Goal: Information Seeking & Learning: Check status

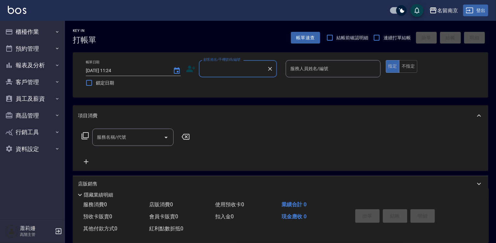
click at [467, 8] on icon "button" at bounding box center [469, 10] width 7 height 6
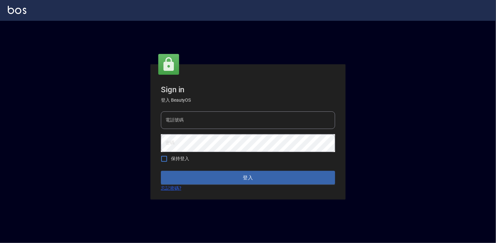
type input "0918176355"
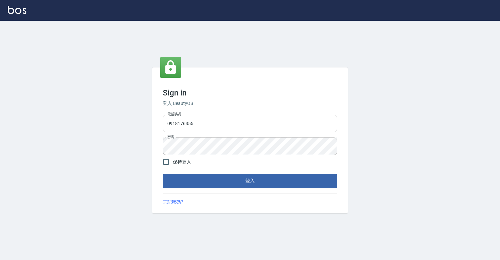
drag, startPoint x: 0, startPoint y: 0, endPoint x: 237, endPoint y: 126, distance: 268.5
click at [237, 126] on input "0918176355" at bounding box center [250, 124] width 174 height 18
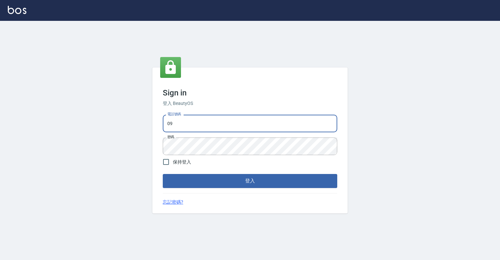
type input "0"
type input "0967388409"
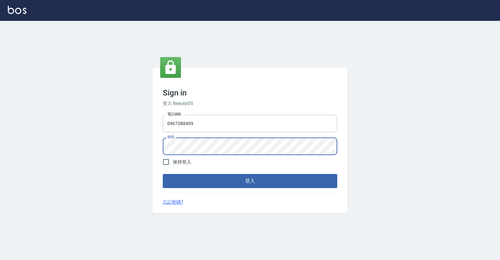
click at [163, 174] on button "登入" at bounding box center [250, 181] width 174 height 14
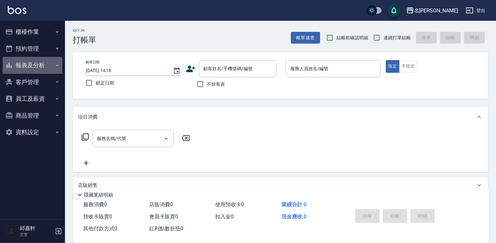
click at [52, 66] on button "報表及分析" at bounding box center [33, 65] width 60 height 17
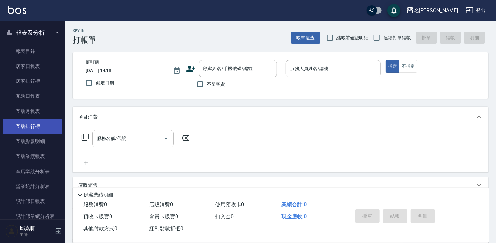
scroll to position [130, 0]
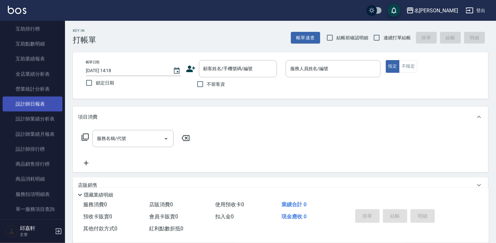
click at [41, 106] on link "設計師日報表" at bounding box center [33, 104] width 60 height 15
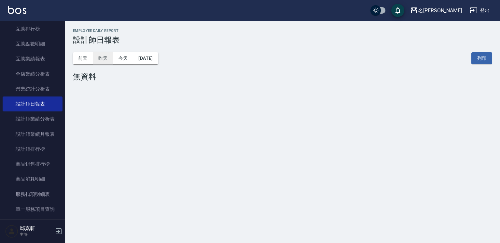
click at [111, 64] on button "昨天" at bounding box center [103, 58] width 20 height 12
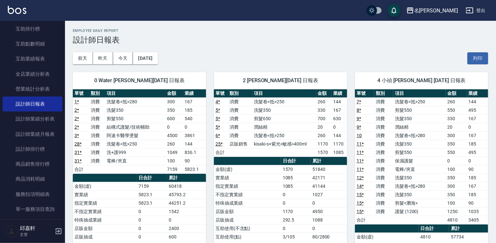
click at [162, 64] on div "0 Water 陳雅文 10/13/2025 日報表 單號 類別 項目 金額 業績 1 * 消費 洗髮卷<抵>280 300 167 2 * 消費 洗髮350…" at bounding box center [135, 220] width 141 height 312
click at [173, 59] on div "前天 昨天 今天 2025/10/13 列印" at bounding box center [281, 59] width 416 height 28
click at [158, 59] on button "2025/10/13" at bounding box center [145, 58] width 25 height 12
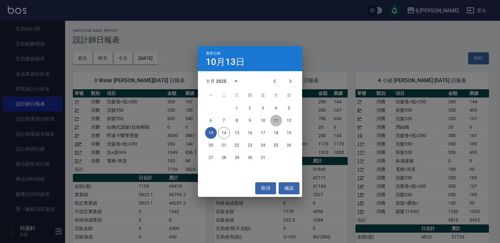
click at [280, 122] on button "11" at bounding box center [276, 121] width 12 height 12
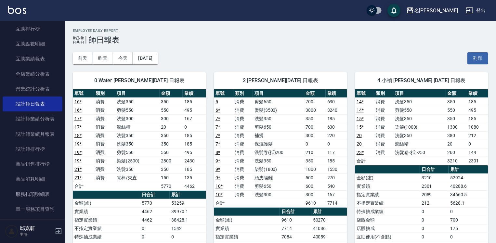
click at [163, 65] on div "0 Water 陳雅文 10/11/2025 日報表 單號 類別 項目 金額 業績 16 * 消費 洗髮350 350 185 16 * 消費 剪髮550 5…" at bounding box center [135, 211] width 141 height 295
click at [158, 62] on button "2025/10/11" at bounding box center [145, 58] width 25 height 12
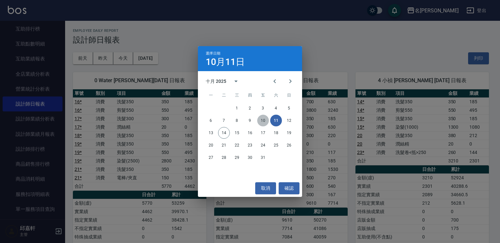
click at [264, 121] on button "10" at bounding box center [263, 121] width 12 height 12
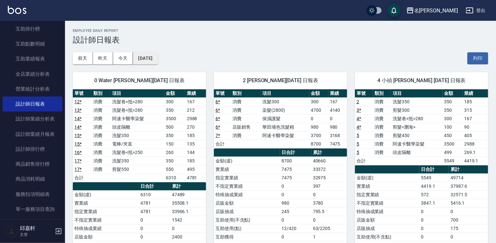
click at [158, 57] on button "2025/10/10" at bounding box center [145, 58] width 25 height 12
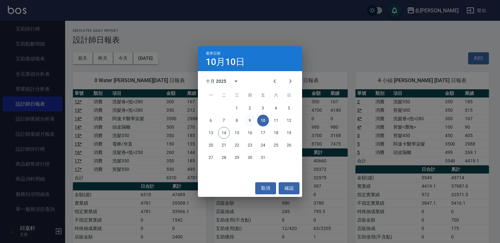
click at [249, 123] on button "9" at bounding box center [250, 121] width 12 height 12
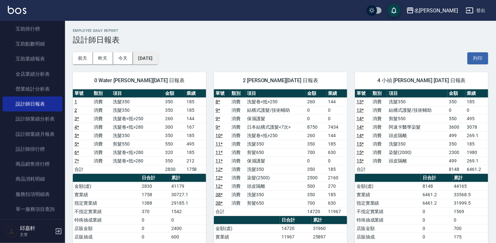
click at [157, 63] on button "2025/10/09" at bounding box center [145, 58] width 25 height 12
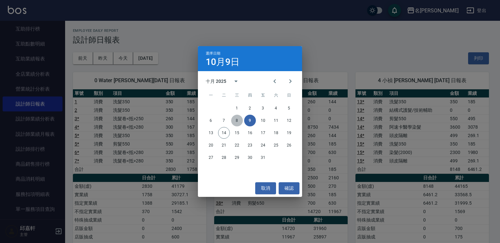
click at [235, 124] on button "8" at bounding box center [237, 121] width 12 height 12
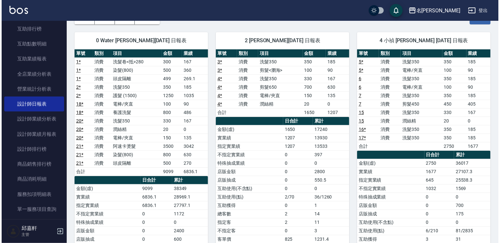
scroll to position [7, 0]
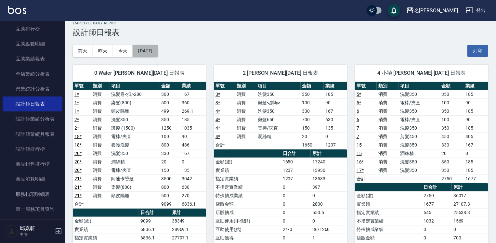
click at [158, 53] on button "2025/10/08" at bounding box center [145, 51] width 25 height 12
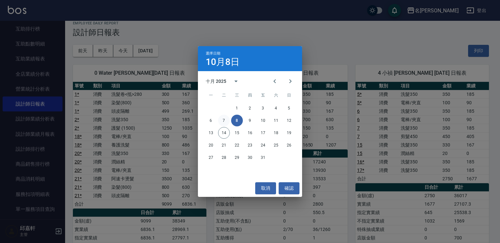
click at [223, 119] on button "7" at bounding box center [224, 121] width 12 height 12
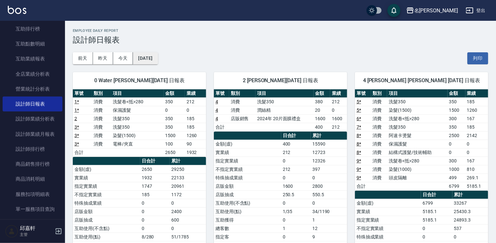
click at [158, 61] on button "2025/10/07" at bounding box center [145, 58] width 25 height 12
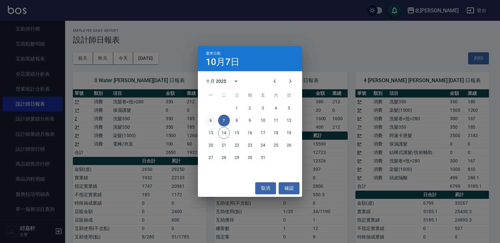
click at [209, 119] on button "6" at bounding box center [211, 121] width 12 height 12
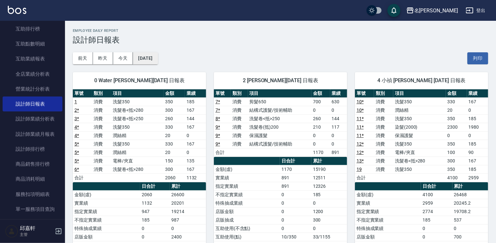
click at [158, 58] on button "2025/10/06" at bounding box center [145, 58] width 25 height 12
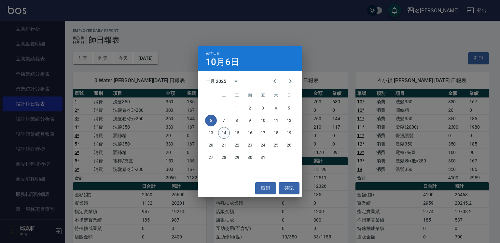
click at [227, 134] on button "14" at bounding box center [224, 133] width 12 height 12
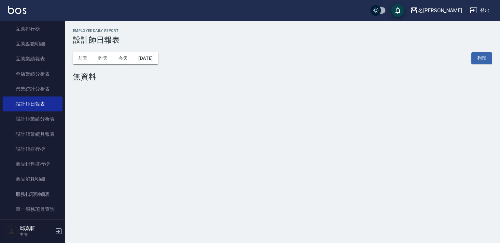
click at [486, 12] on button "登出" at bounding box center [479, 11] width 25 height 12
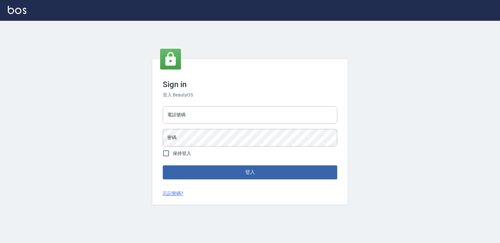
type input "0918176355"
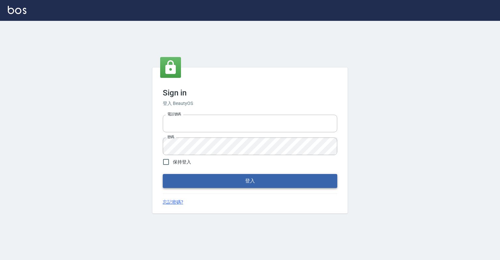
type input "0918176355"
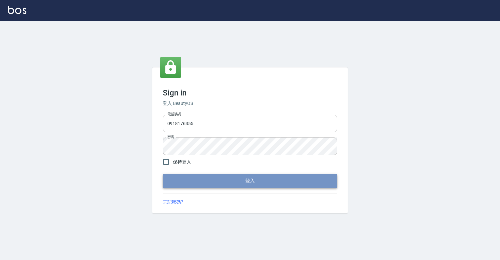
click at [257, 184] on button "登入" at bounding box center [250, 181] width 174 height 14
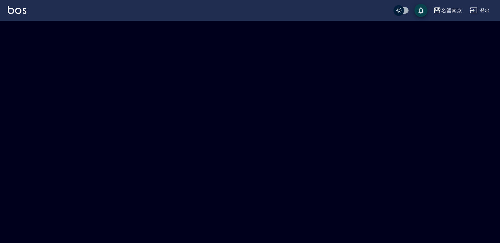
checkbox input "true"
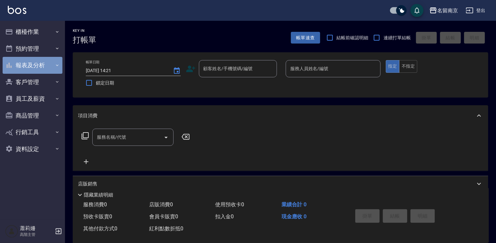
click at [52, 69] on button "報表及分析" at bounding box center [33, 65] width 60 height 17
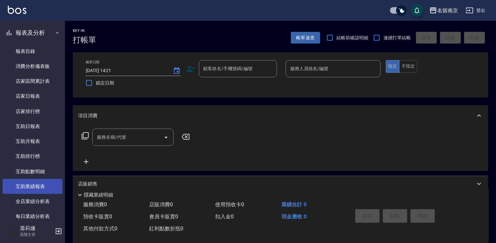
scroll to position [130, 0]
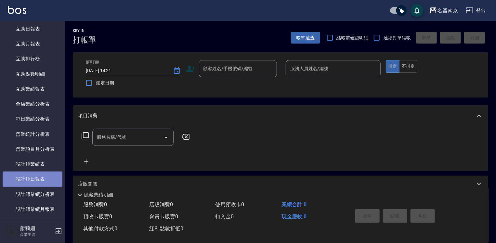
click at [42, 180] on link "設計師日報表" at bounding box center [33, 179] width 60 height 15
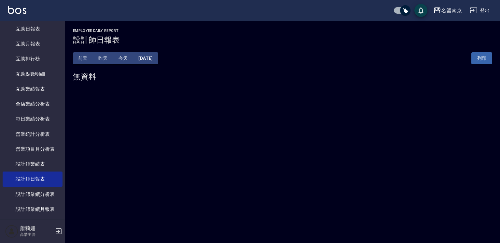
click at [109, 58] on button "昨天" at bounding box center [103, 58] width 20 height 12
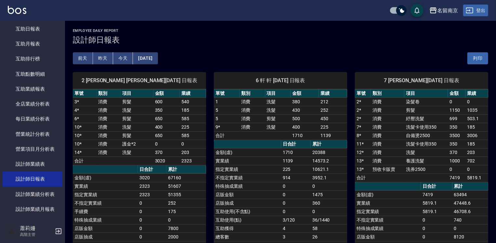
click at [479, 12] on button "登出" at bounding box center [476, 11] width 25 height 12
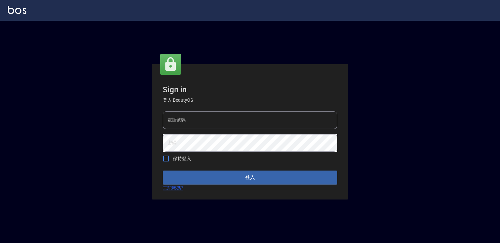
type input "0918176355"
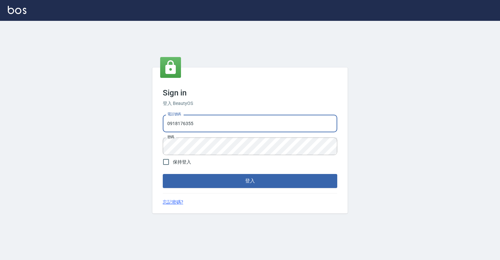
click at [241, 130] on input "0918176355" at bounding box center [250, 124] width 174 height 18
drag, startPoint x: 218, startPoint y: 126, endPoint x: 148, endPoint y: 128, distance: 70.3
click at [147, 128] on div "Sign in 登入 BeautyOS 電話號碼 0918176355 電話號碼 密碼 密碼 保持登入 登入 忘記密碼?" at bounding box center [250, 140] width 500 height 239
type input "0967388409"
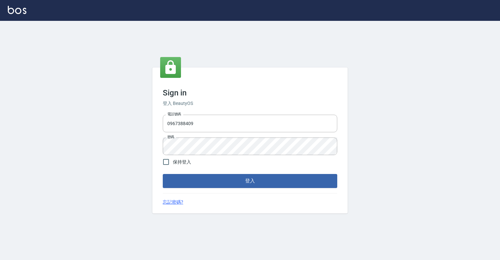
drag, startPoint x: 208, startPoint y: 157, endPoint x: 162, endPoint y: 147, distance: 46.6
click at [163, 147] on form "電話號碼 0967388409 電話號碼 密碼 密碼 保持登入 登入" at bounding box center [250, 149] width 174 height 75
click at [161, 147] on div "電話號碼 0967388409 電話號碼 密碼 密碼" at bounding box center [250, 135] width 180 height 46
click at [163, 174] on button "登入" at bounding box center [250, 181] width 174 height 14
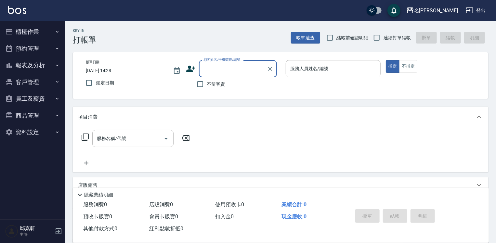
click at [20, 71] on button "報表及分析" at bounding box center [33, 65] width 60 height 17
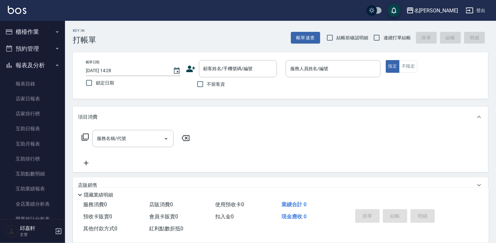
scroll to position [98, 0]
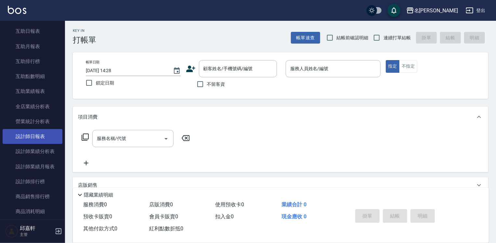
click at [35, 138] on link "設計師日報表" at bounding box center [33, 136] width 60 height 15
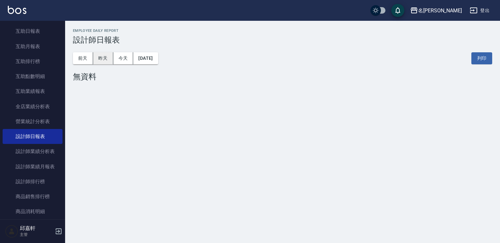
click at [111, 56] on button "昨天" at bounding box center [103, 58] width 20 height 12
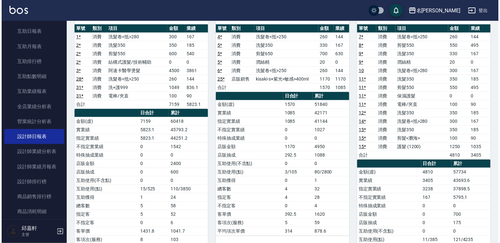
scroll to position [33, 0]
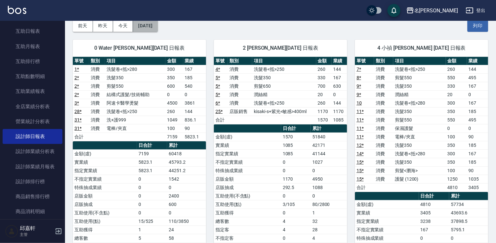
click at [158, 21] on button "2025/10/13" at bounding box center [145, 26] width 25 height 12
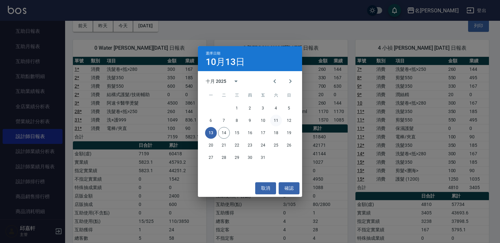
click at [270, 120] on button "11" at bounding box center [276, 121] width 12 height 12
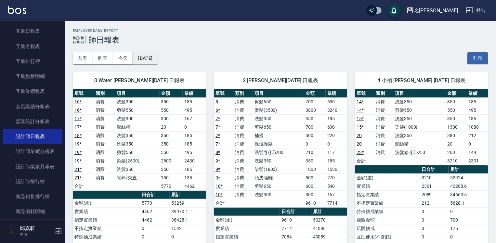
click at [158, 59] on button "2025/10/11" at bounding box center [145, 58] width 25 height 12
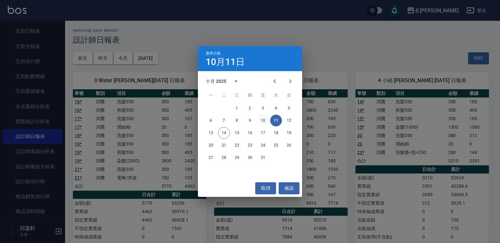
click at [263, 119] on button "10" at bounding box center [263, 121] width 12 height 12
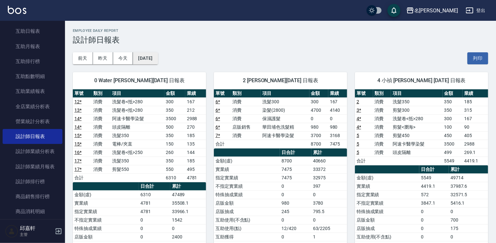
click at [148, 60] on button "2025/10/10" at bounding box center [145, 58] width 25 height 12
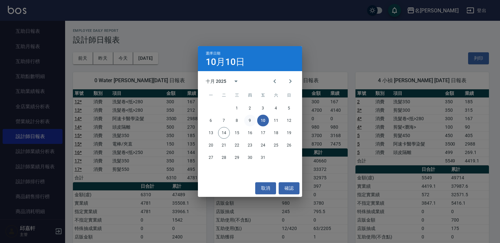
click at [248, 120] on button "9" at bounding box center [250, 121] width 12 height 12
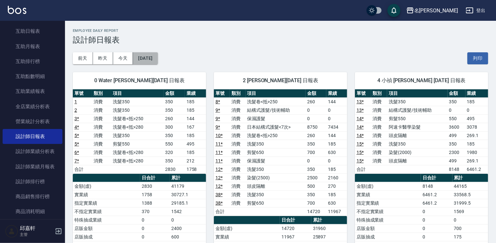
click at [158, 55] on button "2025/10/09" at bounding box center [145, 58] width 25 height 12
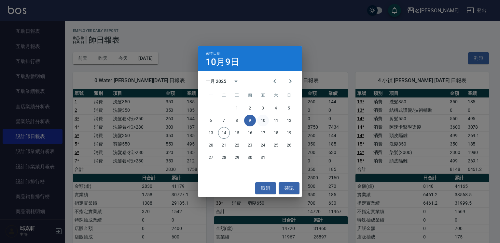
click at [260, 120] on button "10" at bounding box center [263, 121] width 12 height 12
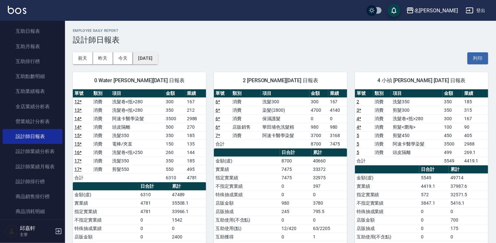
click at [158, 61] on button "2025/10/10" at bounding box center [145, 58] width 25 height 12
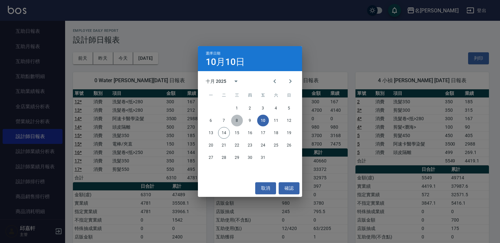
click at [236, 121] on button "8" at bounding box center [237, 121] width 12 height 12
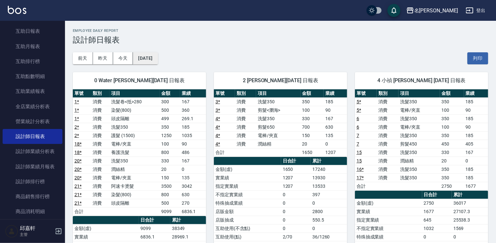
click at [158, 54] on button "2025/10/08" at bounding box center [145, 58] width 25 height 12
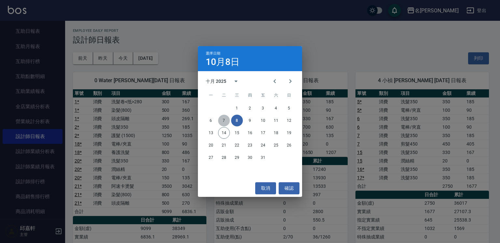
click at [228, 121] on button "7" at bounding box center [224, 121] width 12 height 12
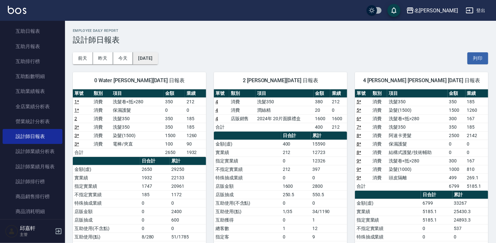
click at [156, 61] on button "2025/10/07" at bounding box center [145, 58] width 25 height 12
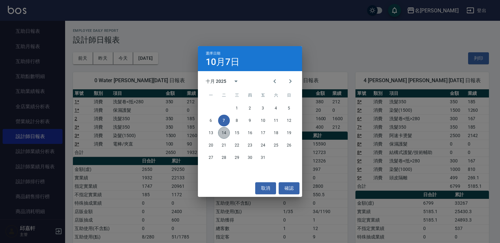
click at [223, 133] on button "14" at bounding box center [224, 133] width 12 height 12
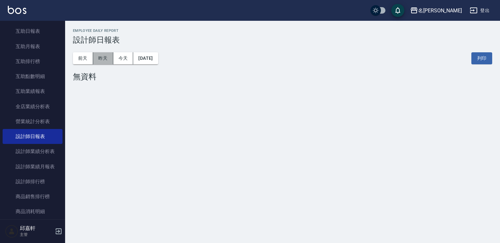
click at [105, 55] on button "昨天" at bounding box center [103, 58] width 20 height 12
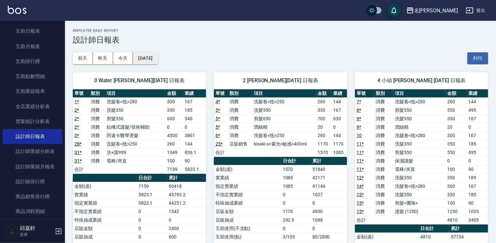
click at [158, 62] on button "2025/10/13" at bounding box center [145, 58] width 25 height 12
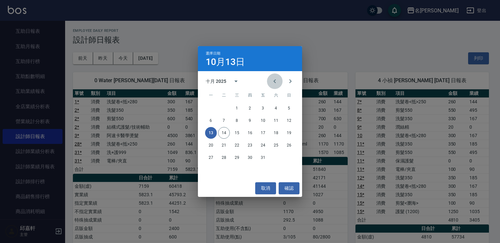
click at [272, 80] on icon "Previous month" at bounding box center [275, 81] width 8 height 8
click at [278, 121] on button "13" at bounding box center [276, 121] width 12 height 12
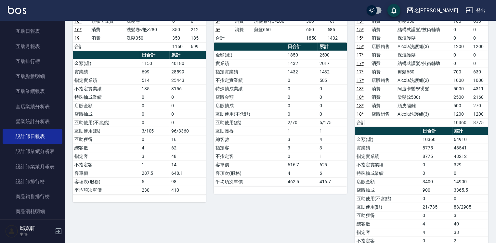
scroll to position [260, 0]
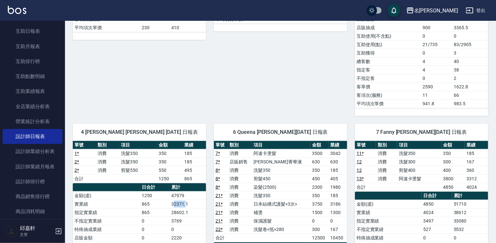
drag, startPoint x: 187, startPoint y: 202, endPoint x: 174, endPoint y: 202, distance: 13.3
click at [174, 202] on td "32371.1" at bounding box center [188, 204] width 36 height 8
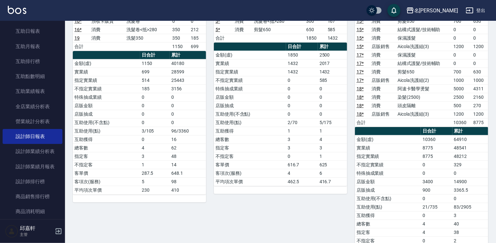
scroll to position [0, 0]
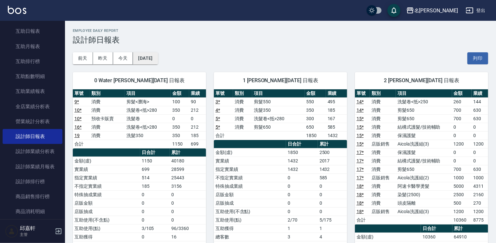
click at [158, 59] on button "2025/09/13" at bounding box center [145, 58] width 25 height 12
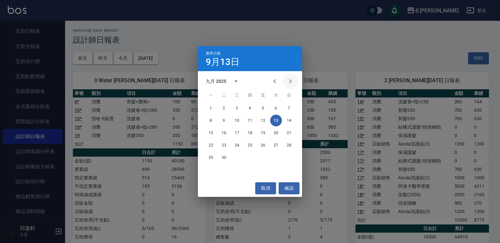
click at [289, 86] on button "Next month" at bounding box center [290, 82] width 16 height 16
click at [225, 131] on button "14" at bounding box center [224, 133] width 12 height 12
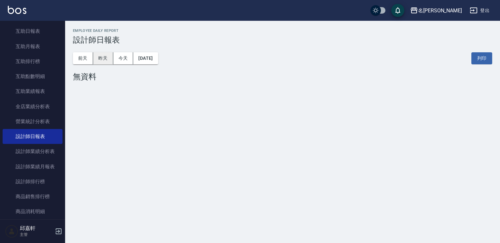
click at [103, 60] on button "昨天" at bounding box center [103, 58] width 20 height 12
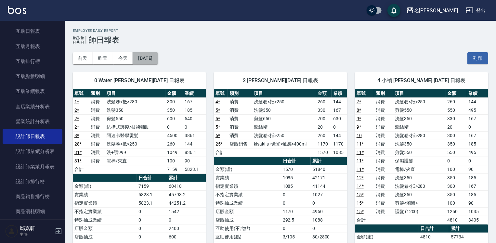
click at [158, 61] on button "2025/10/13" at bounding box center [145, 58] width 25 height 12
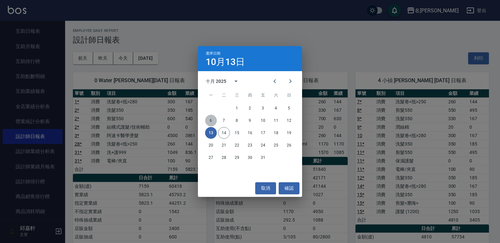
click at [215, 119] on button "6" at bounding box center [211, 121] width 12 height 12
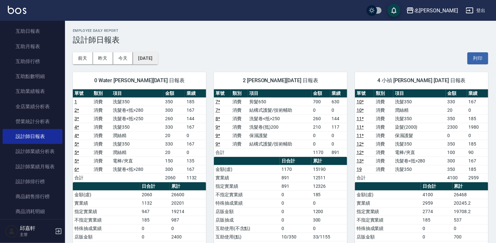
click at [158, 57] on button "2025/10/06" at bounding box center [145, 58] width 25 height 12
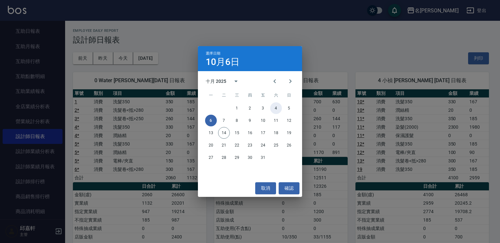
click at [272, 109] on button "4" at bounding box center [276, 108] width 12 height 12
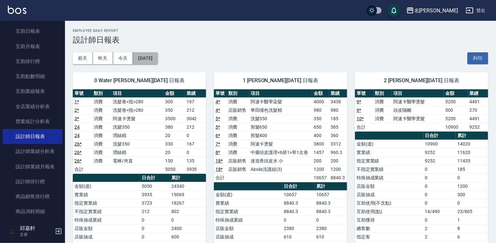
click at [158, 62] on button "2025/10/04" at bounding box center [145, 58] width 25 height 12
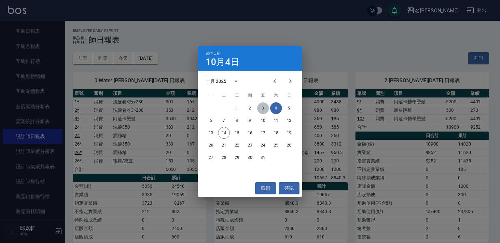
click at [263, 108] on button "3" at bounding box center [263, 108] width 12 height 12
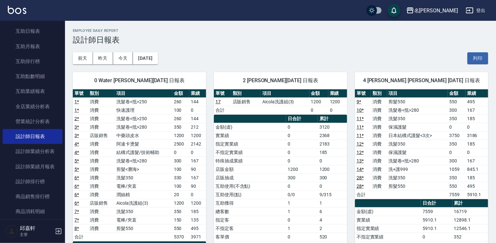
click at [409, 133] on td "日本結構式護髮<3次>" at bounding box center [417, 135] width 61 height 8
click at [409, 135] on td "日本結構式護髮<3次>" at bounding box center [417, 135] width 61 height 8
click at [158, 63] on button "2025/10/03" at bounding box center [145, 58] width 25 height 12
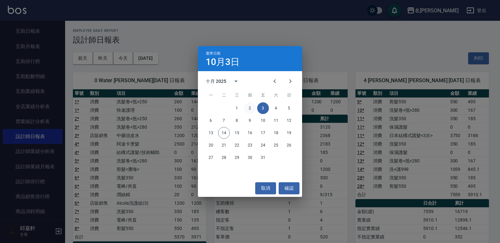
click at [252, 108] on button "2" at bounding box center [250, 108] width 12 height 12
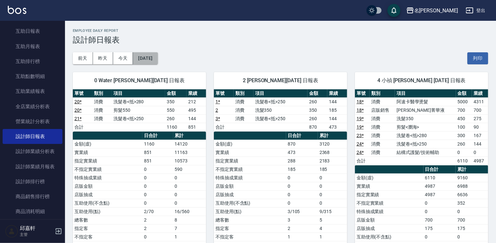
click at [158, 61] on button "2025/10/02" at bounding box center [145, 58] width 25 height 12
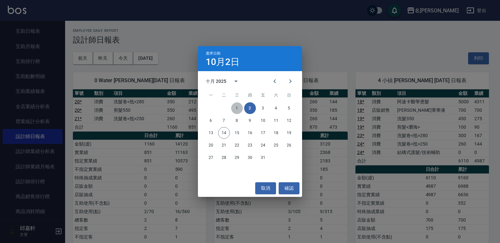
click at [236, 108] on button "1" at bounding box center [237, 108] width 12 height 12
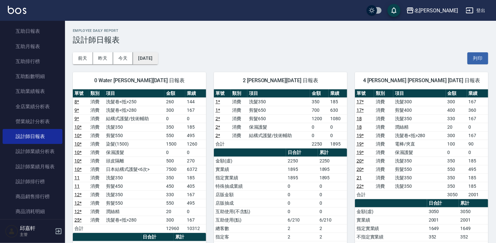
click at [158, 55] on button "2025/10/01" at bounding box center [145, 58] width 25 height 12
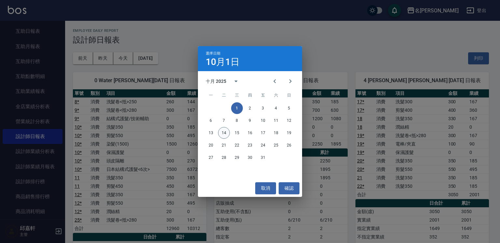
click at [226, 131] on button "14" at bounding box center [224, 133] width 12 height 12
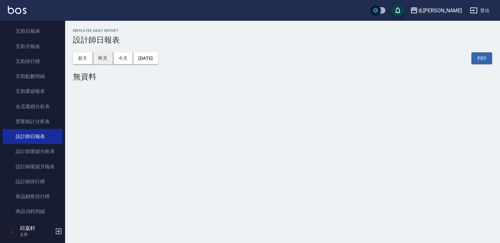
click at [103, 56] on button "昨天" at bounding box center [103, 58] width 20 height 12
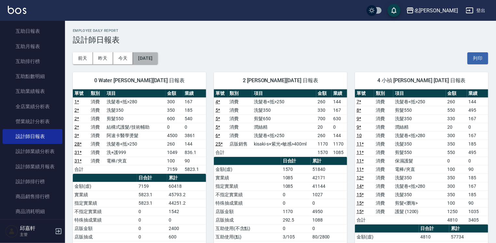
click at [158, 57] on button "2025/10/13" at bounding box center [145, 58] width 25 height 12
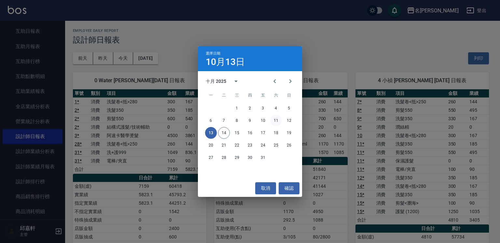
click at [272, 121] on button "11" at bounding box center [276, 121] width 12 height 12
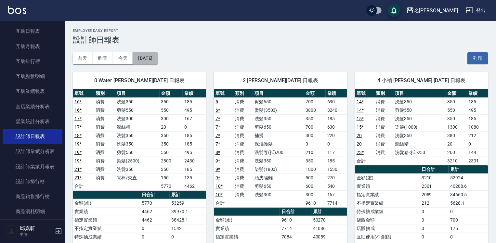
click at [154, 56] on button "2025/10/11" at bounding box center [145, 58] width 25 height 12
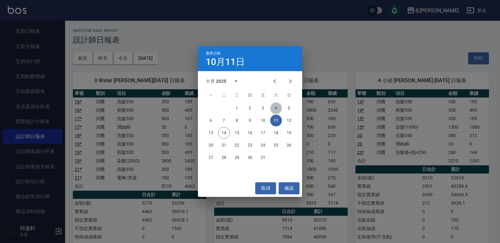
click at [272, 108] on button "4" at bounding box center [276, 108] width 12 height 12
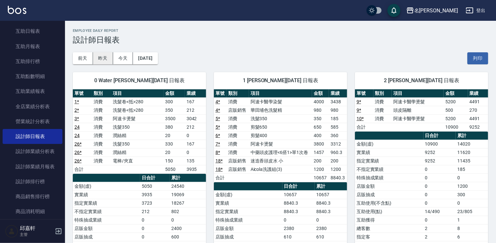
click at [110, 59] on button "昨天" at bounding box center [103, 58] width 20 height 12
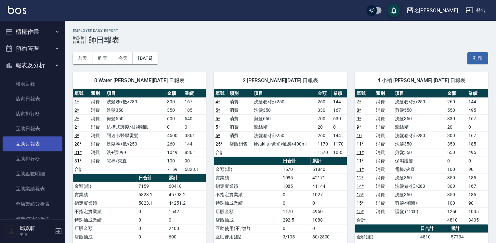
click at [36, 143] on link "互助月報表" at bounding box center [33, 144] width 60 height 15
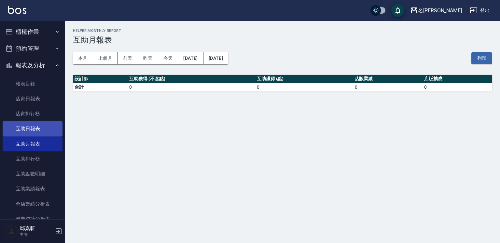
click at [46, 132] on link "互助日報表" at bounding box center [33, 128] width 60 height 15
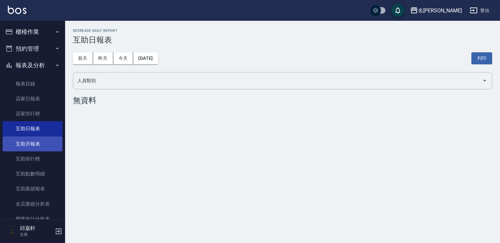
click at [30, 145] on link "互助月報表" at bounding box center [33, 144] width 60 height 15
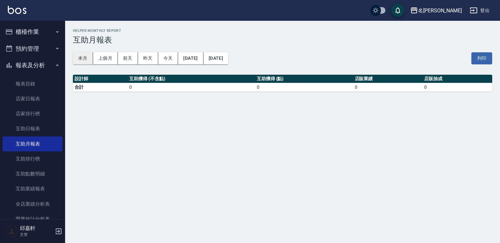
click at [75, 57] on button "本月" at bounding box center [83, 58] width 20 height 12
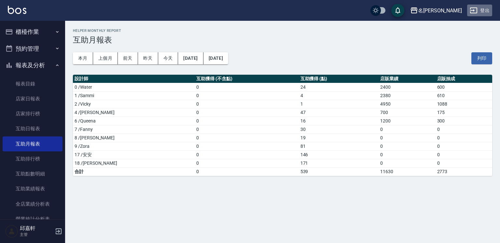
click at [489, 9] on button "登出" at bounding box center [479, 11] width 25 height 12
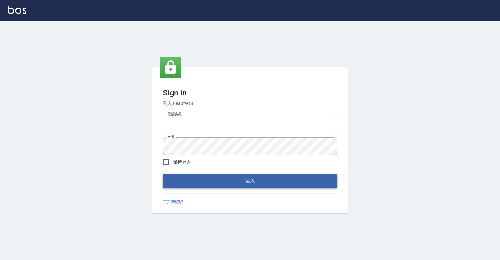
type input "0918176355"
click at [269, 177] on button "登入" at bounding box center [250, 181] width 174 height 14
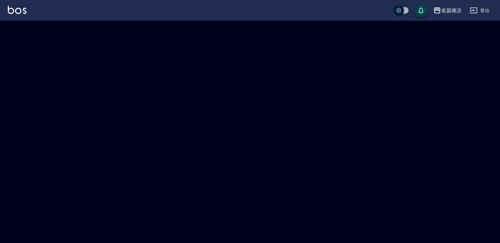
checkbox input "true"
